Goal: Find specific page/section: Find specific page/section

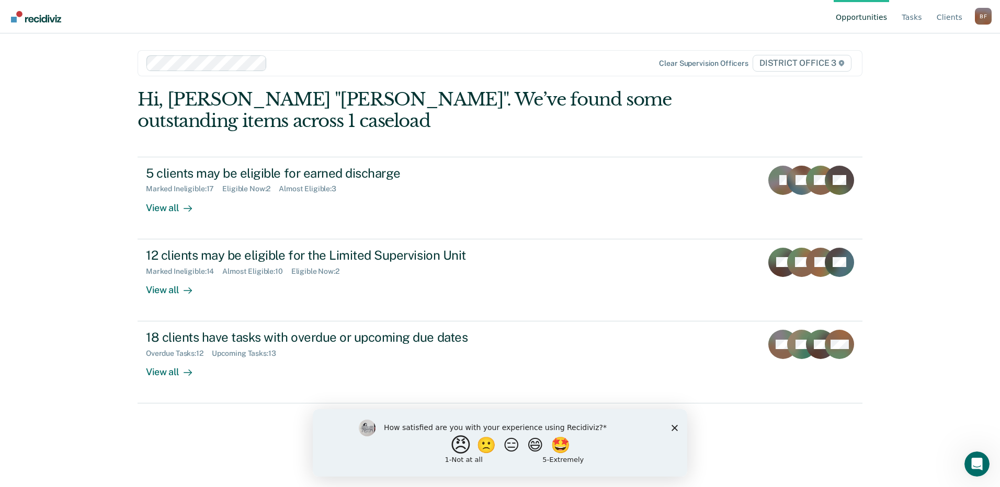
click at [453, 450] on button "😠" at bounding box center [462, 445] width 25 height 21
drag, startPoint x: 672, startPoint y: 431, endPoint x: 673, endPoint y: 423, distance: 8.4
click at [673, 431] on icon "Close survey" at bounding box center [674, 432] width 6 height 6
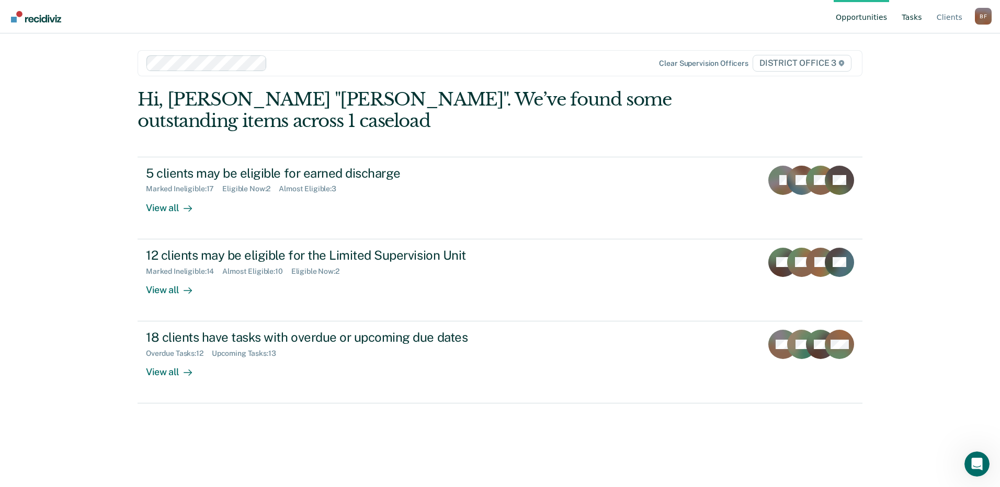
click at [918, 16] on link "Tasks" at bounding box center [911, 16] width 25 height 33
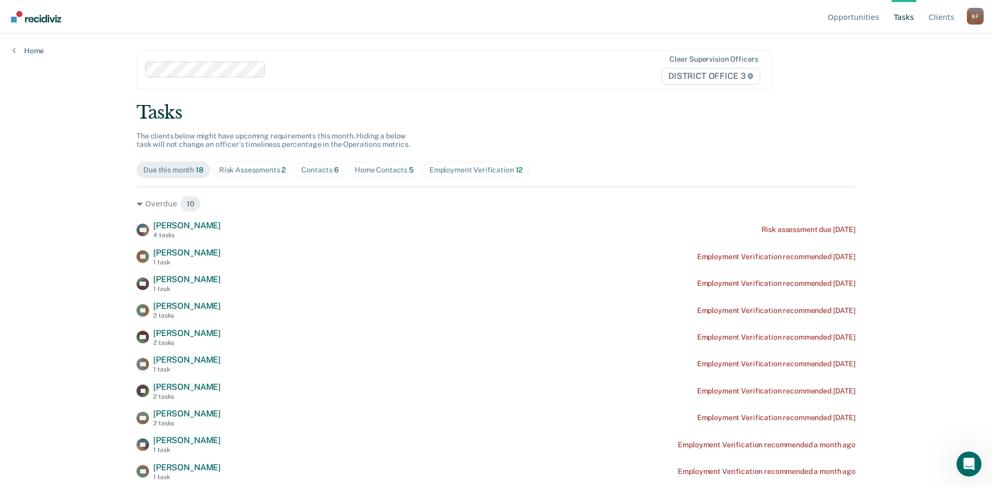
click at [260, 170] on div "Risk Assessments 2" at bounding box center [252, 170] width 67 height 9
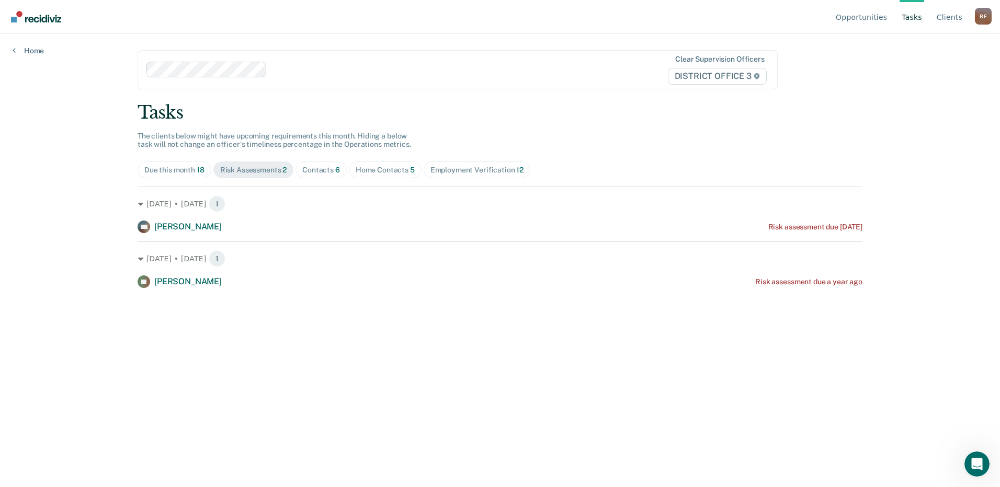
click at [329, 167] on div "Contacts 6" at bounding box center [321, 170] width 38 height 9
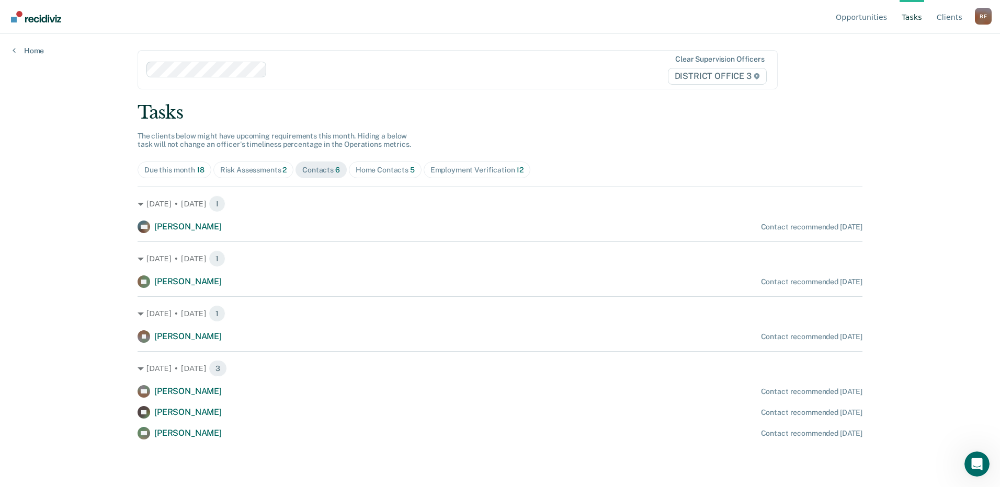
click at [397, 172] on div "Home Contacts 5" at bounding box center [385, 170] width 59 height 9
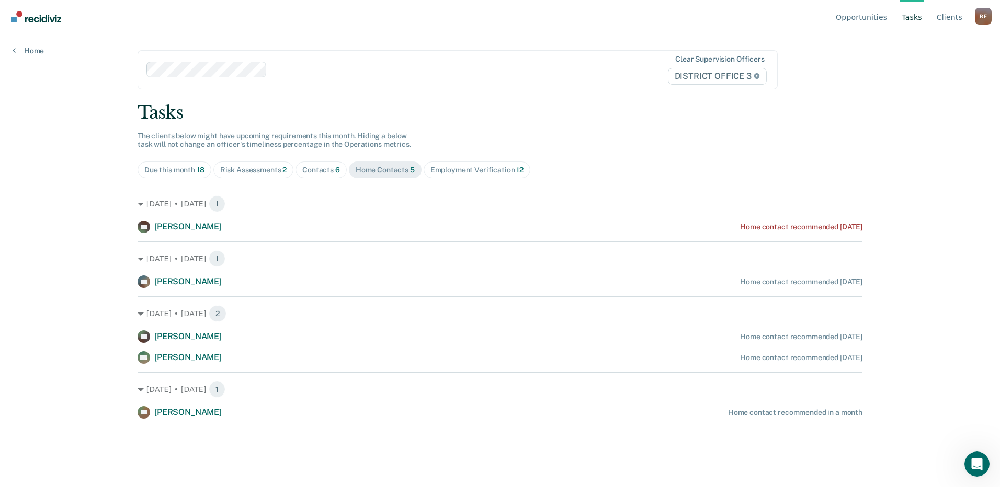
click at [455, 173] on div "Employment Verification 12" at bounding box center [476, 170] width 93 height 9
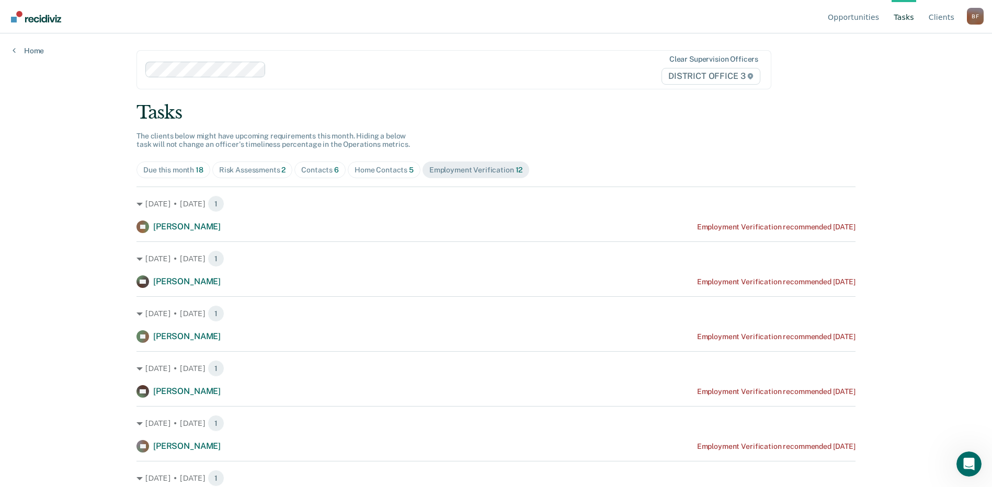
click at [376, 168] on div "Home Contacts 5" at bounding box center [384, 170] width 59 height 9
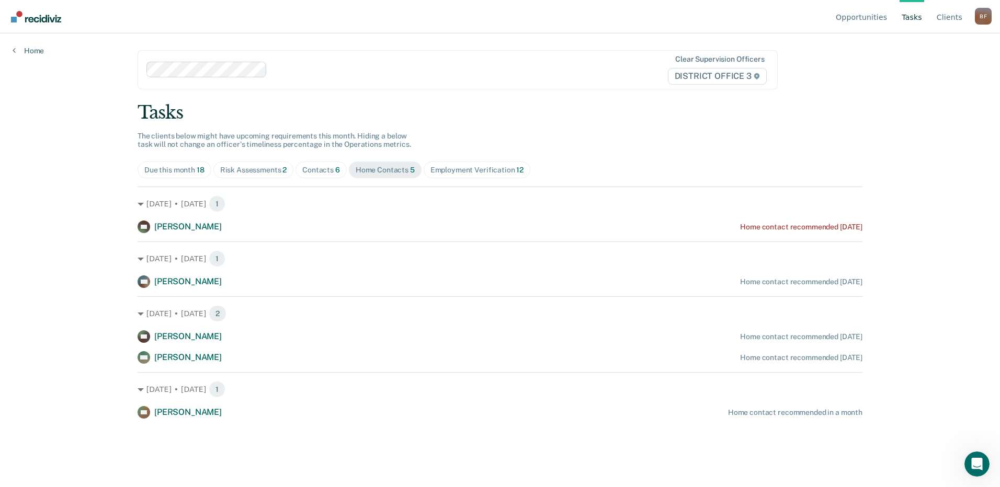
click at [326, 169] on div "Contacts 6" at bounding box center [321, 170] width 38 height 9
